Goal: Find specific page/section

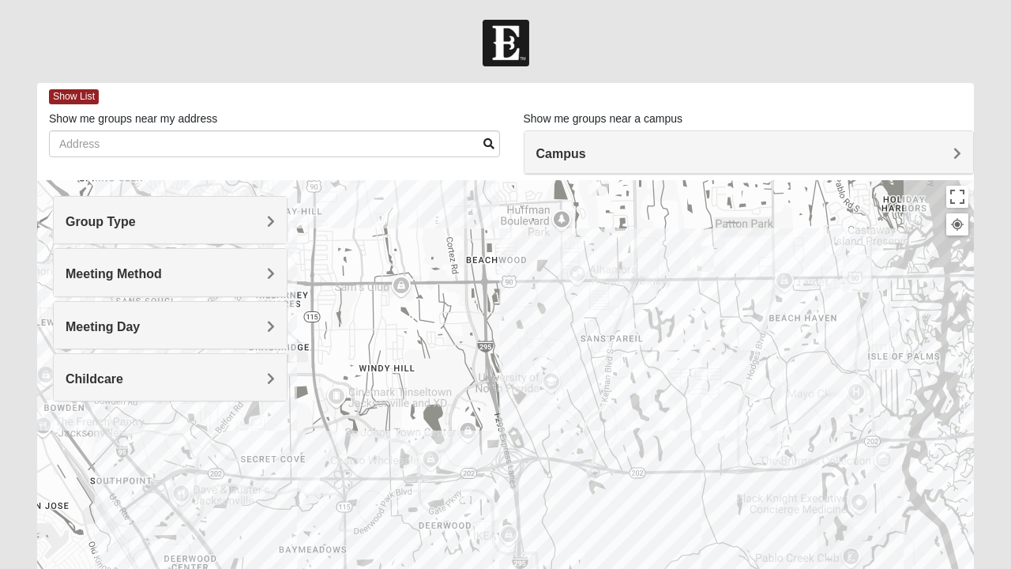
click at [859, 275] on img "San Pablo" at bounding box center [857, 273] width 41 height 51
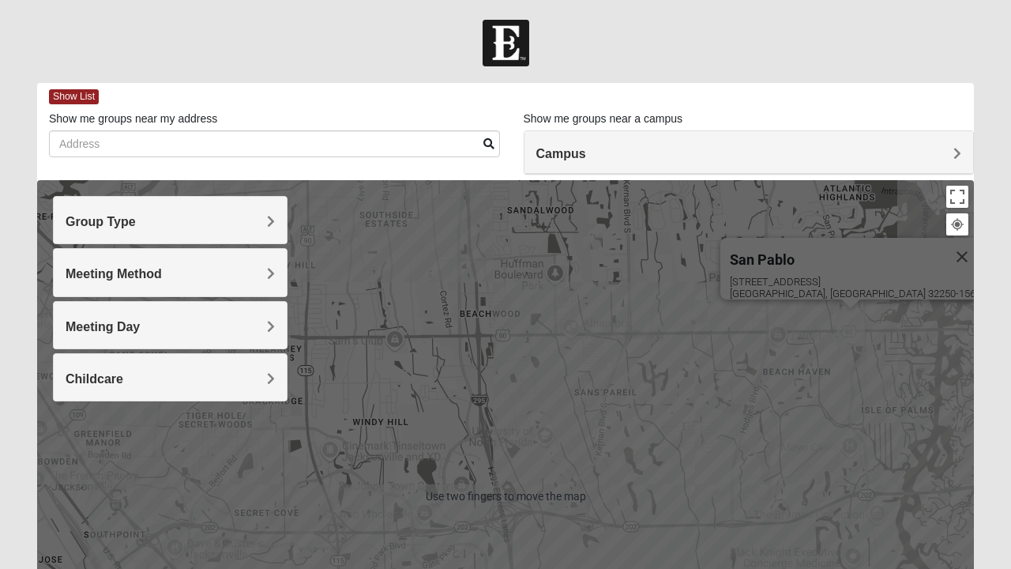
click at [510, 430] on div "[GEOGRAPHIC_DATA] [STREET_ADDRESS]" at bounding box center [505, 496] width 937 height 632
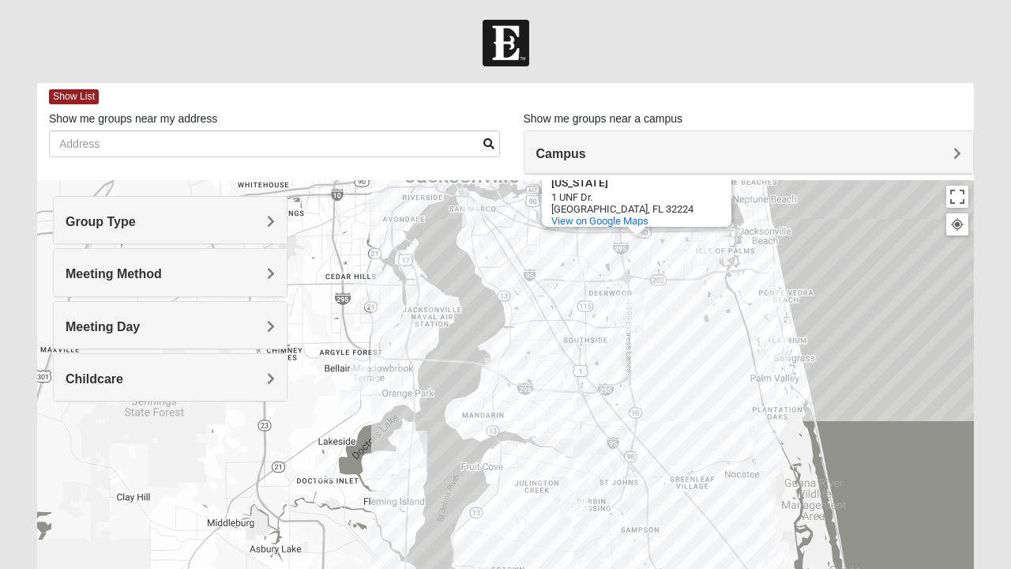
click at [556, 370] on img "Mandarin" at bounding box center [549, 373] width 41 height 51
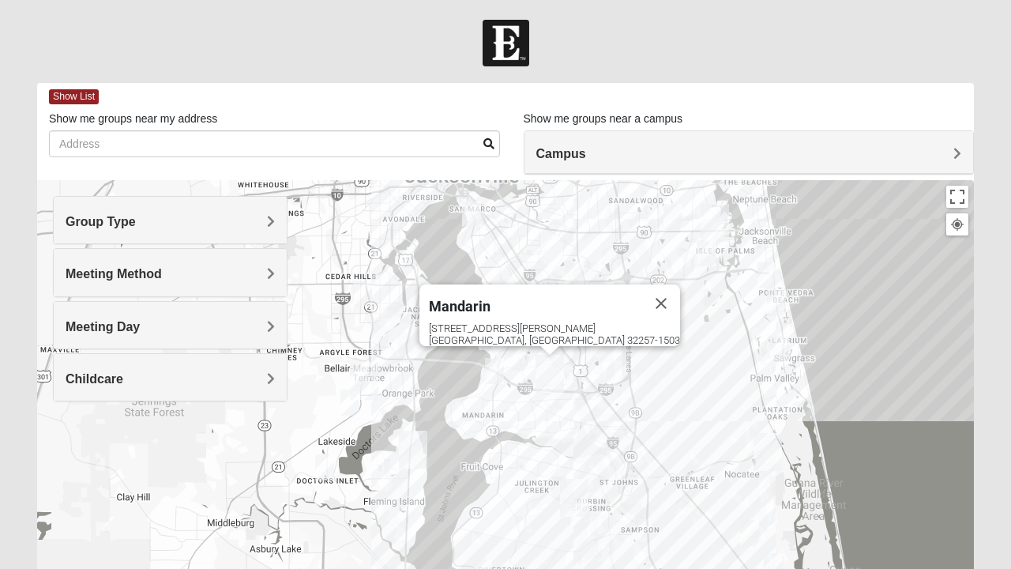
click at [265, 264] on div "Meeting Method" at bounding box center [170, 272] width 233 height 47
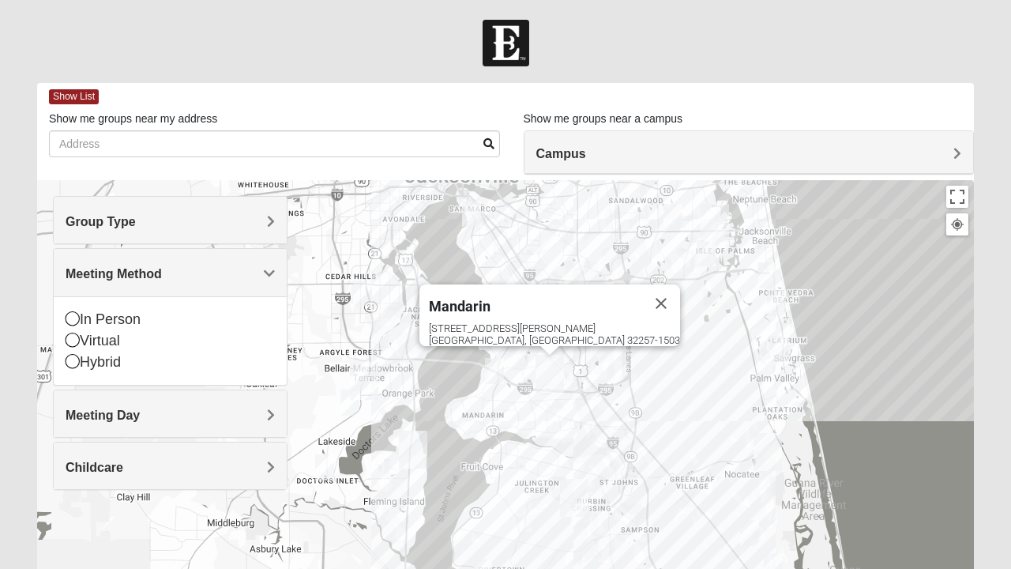
click at [74, 321] on icon at bounding box center [73, 318] width 14 height 14
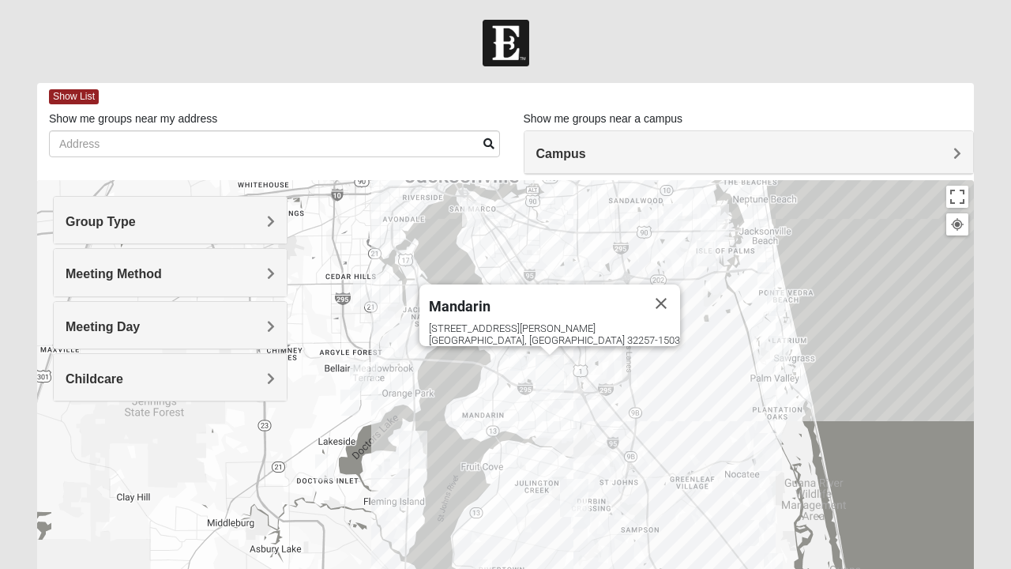
click at [694, 153] on h4 "Campus" at bounding box center [749, 153] width 426 height 15
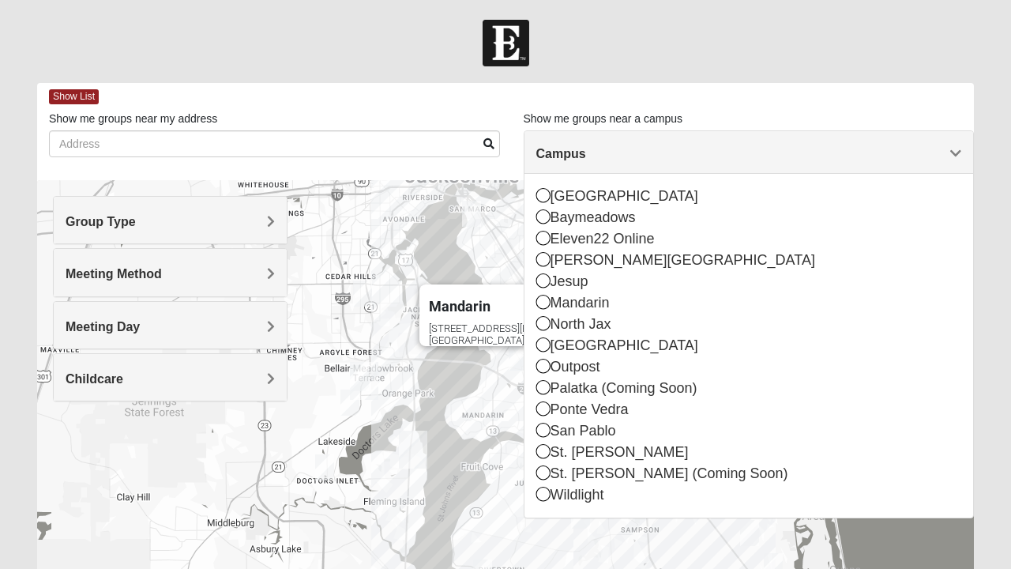
click at [547, 304] on icon at bounding box center [543, 302] width 14 height 14
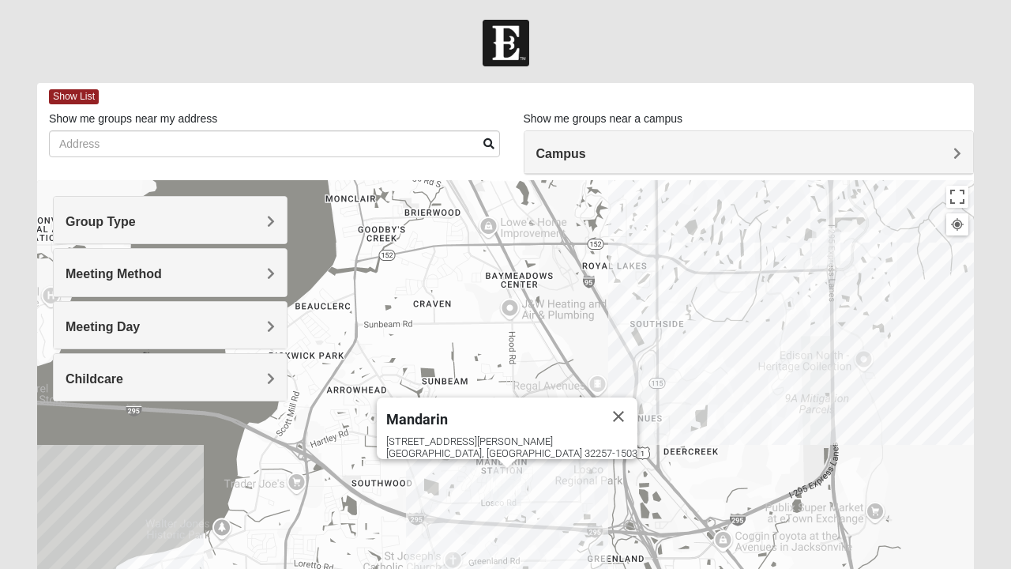
click at [397, 423] on img "Mens Gilbert 32257" at bounding box center [398, 428] width 32 height 39
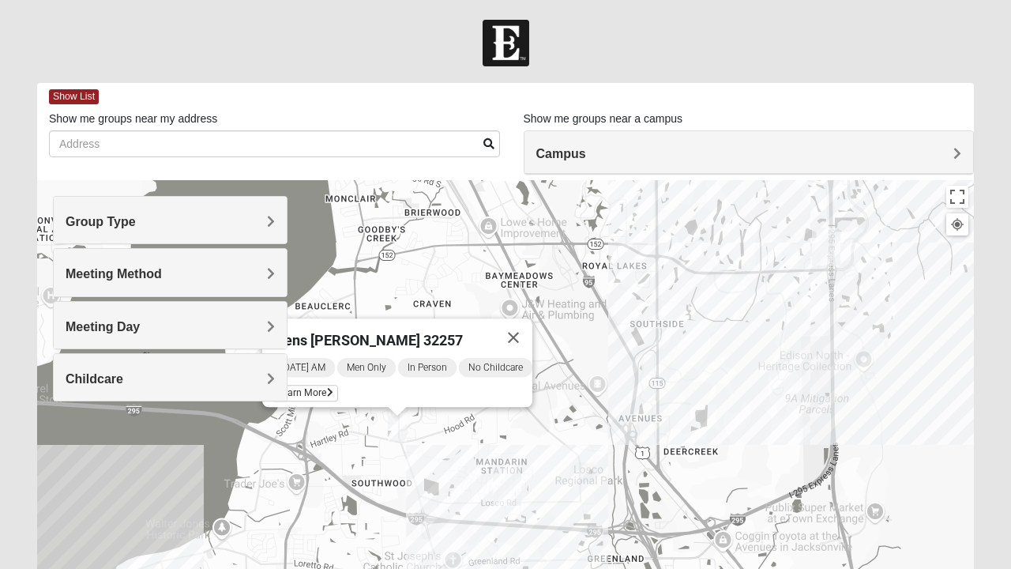
click at [514, 487] on img "Mandarin" at bounding box center [507, 486] width 41 height 51
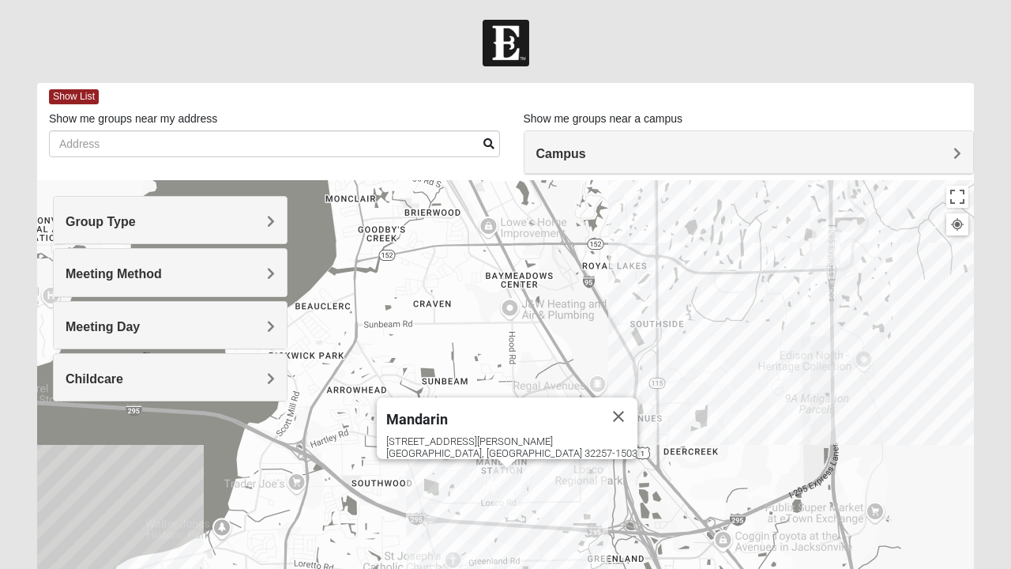
click at [512, 435] on div "[STREET_ADDRESS][PERSON_NAME]" at bounding box center [511, 447] width 251 height 24
click at [484, 417] on div "Mandarin" at bounding box center [492, 416] width 213 height 38
click at [499, 504] on img "Mandarin" at bounding box center [507, 486] width 41 height 51
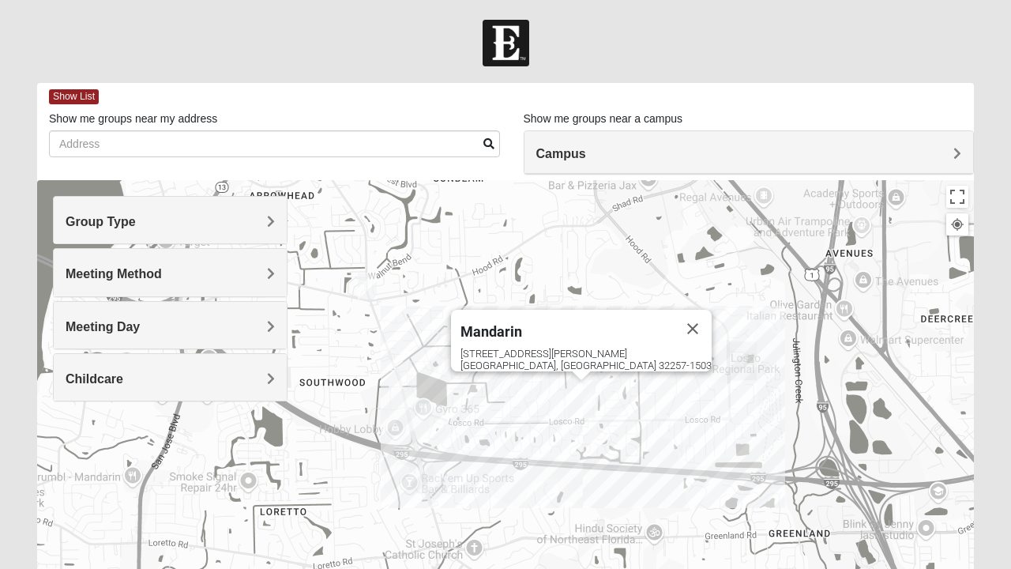
click at [563, 419] on img "Mandarin" at bounding box center [581, 399] width 41 height 51
click at [569, 412] on img "Mandarin" at bounding box center [581, 399] width 41 height 51
click at [593, 395] on img "Mandarin" at bounding box center [581, 399] width 41 height 51
click at [140, 327] on span "Meeting Day" at bounding box center [103, 326] width 74 height 13
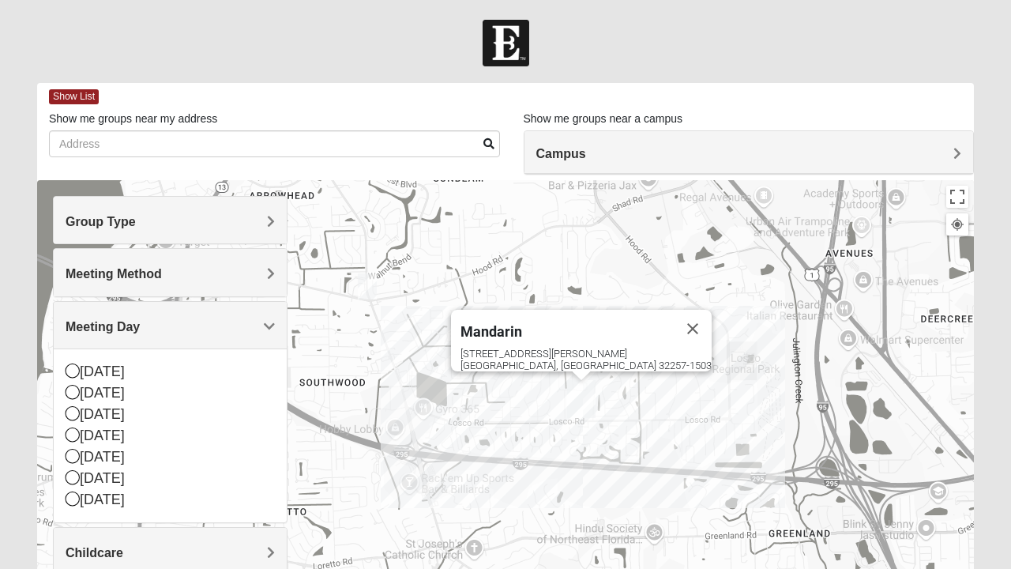
click at [81, 411] on div "[DATE]" at bounding box center [170, 414] width 209 height 21
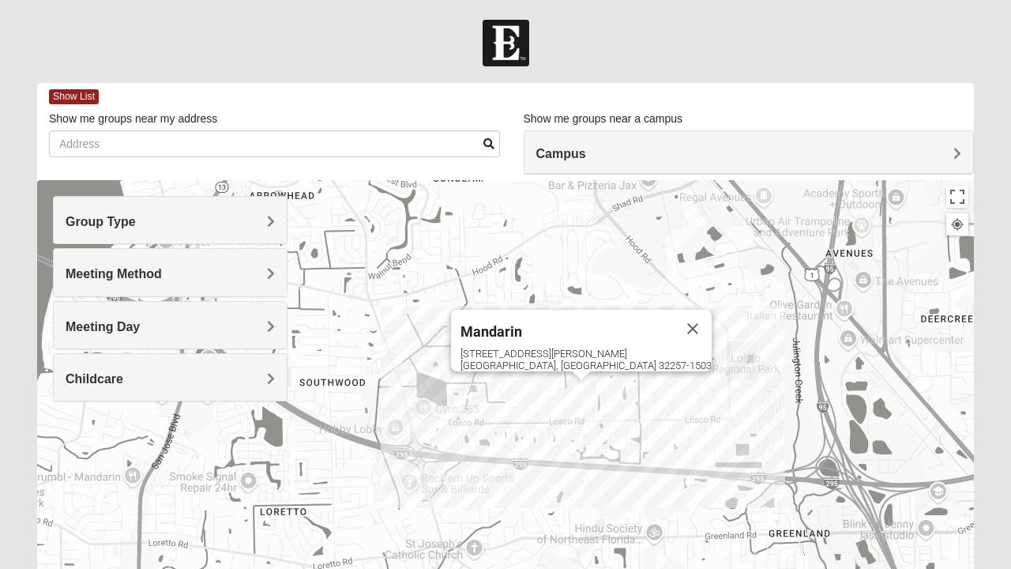
click at [572, 417] on img "Mandarin" at bounding box center [581, 399] width 41 height 51
